Goal: Task Accomplishment & Management: Complete application form

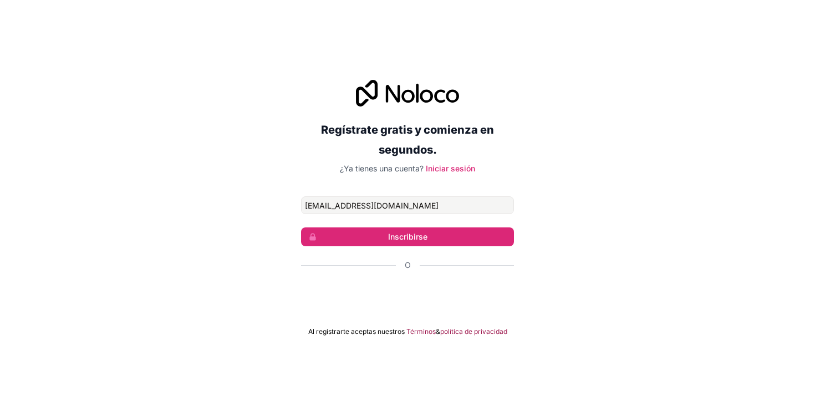
click at [622, 51] on div "Regístrate gratis y comienza en segundos. ¿Ya tienes una cuenta? Iniciar sesión…" at bounding box center [407, 208] width 815 height 416
click at [406, 195] on div "Regístrate gratis y comienza en segundos. ¿Ya tienes una cuenta? Iniciar sesión…" at bounding box center [407, 208] width 213 height 256
click at [408, 211] on input "[EMAIL_ADDRESS][DOMAIN_NAME]" at bounding box center [407, 205] width 213 height 18
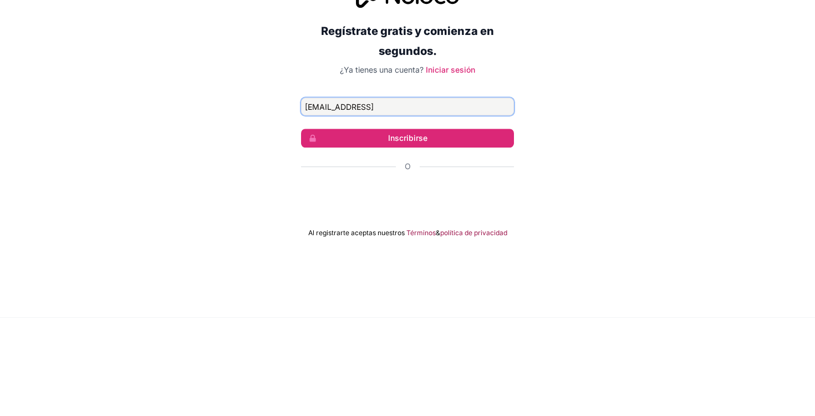
type input "[EMAIL_ADDRESS]"
click button "Inscribirse" at bounding box center [407, 236] width 213 height 19
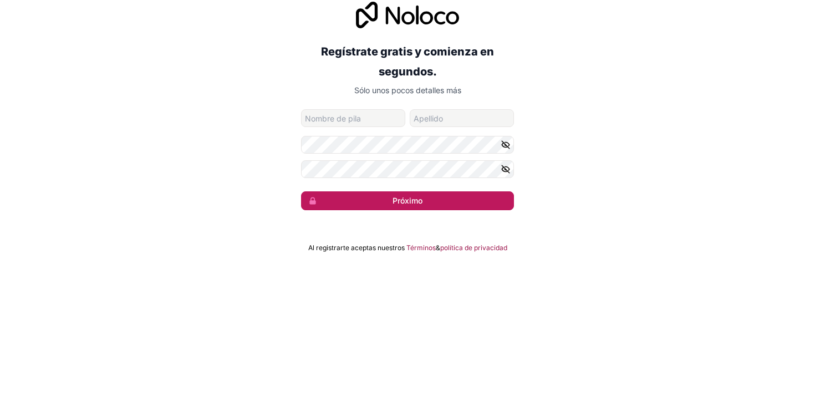
click at [434, 289] on button "Próximo" at bounding box center [407, 289] width 213 height 19
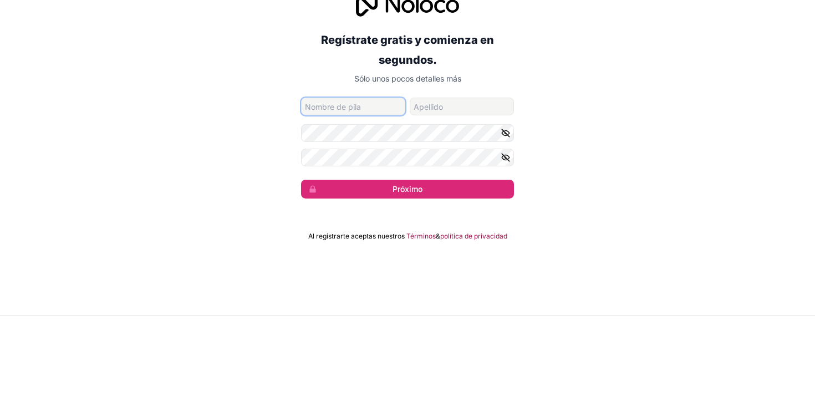
click at [343, 213] on input "nombre de pila" at bounding box center [353, 207] width 104 height 18
click at [345, 207] on input "nombre de pila" at bounding box center [353, 207] width 104 height 18
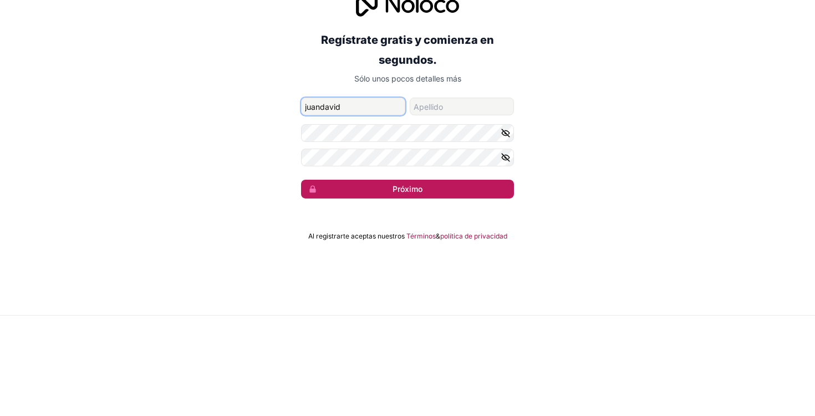
type input "juandavid"
click at [465, 282] on button "Próximo" at bounding box center [407, 289] width 213 height 19
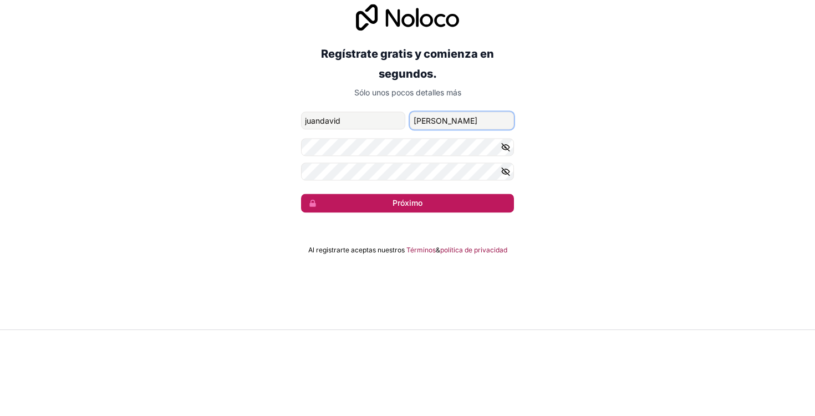
type input "[PERSON_NAME]"
click at [484, 297] on button "Próximo" at bounding box center [407, 289] width 213 height 19
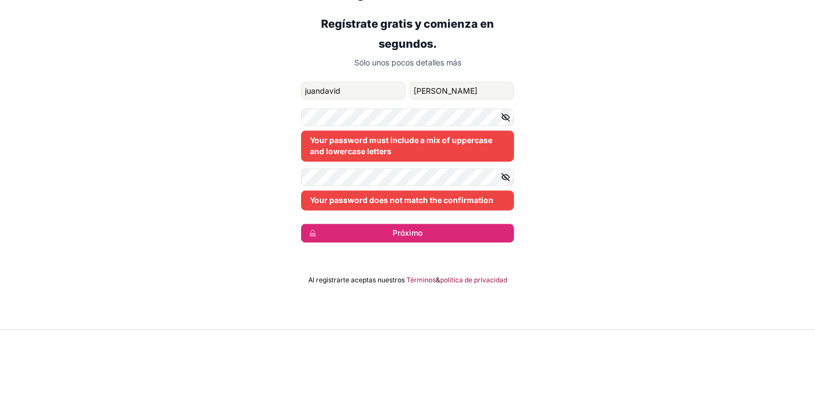
click at [474, 246] on div "Your password must include a mix of uppercase and lowercase letters" at bounding box center [407, 232] width 213 height 31
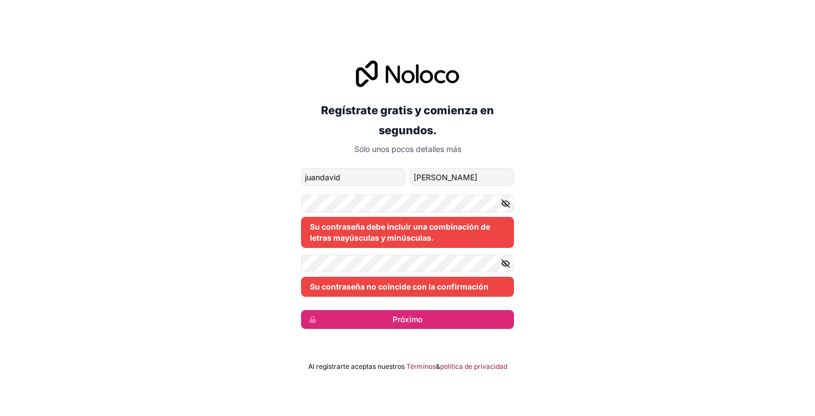
click at [501, 266] on icon "button" at bounding box center [506, 263] width 10 height 10
click at [502, 268] on icon "button" at bounding box center [506, 263] width 10 height 10
click at [465, 294] on div "Su contraseña no coincide con la confirmación" at bounding box center [407, 287] width 213 height 20
click at [399, 230] on font "Su contraseña debe incluir una combinación de letras mayúsculas y minúsculas." at bounding box center [400, 232] width 180 height 21
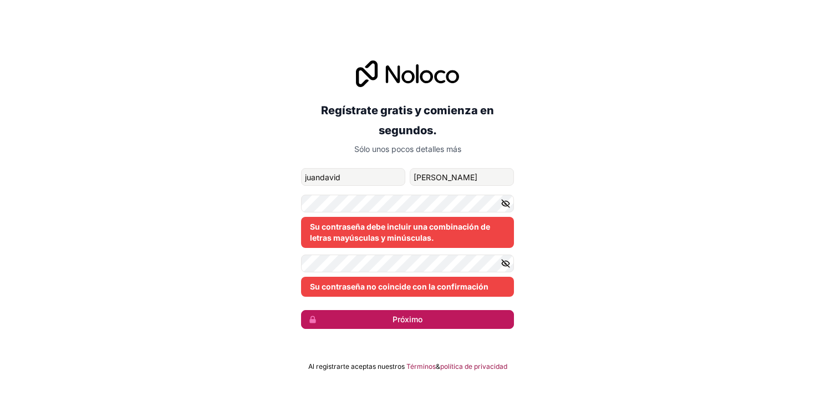
click at [452, 327] on button "Próximo" at bounding box center [407, 319] width 213 height 19
